Goal: Transaction & Acquisition: Download file/media

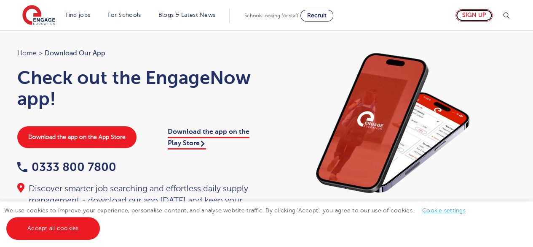
click at [475, 15] on link "Sign up" at bounding box center [474, 15] width 37 height 12
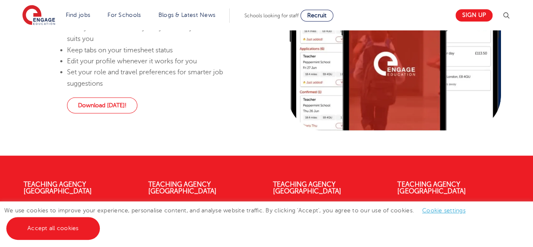
scroll to position [905, 0]
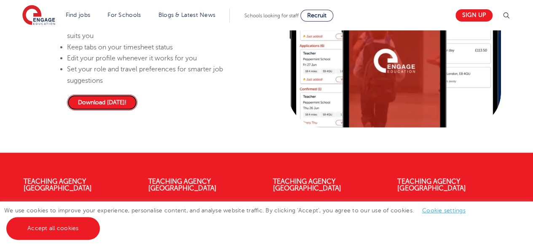
click at [100, 110] on link "Download today!" at bounding box center [102, 102] width 70 height 16
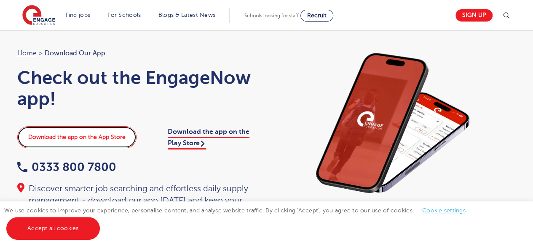
click at [78, 133] on link "Download the app on the App Store" at bounding box center [76, 137] width 119 height 22
